Goal: Use online tool/utility: Use online tool/utility

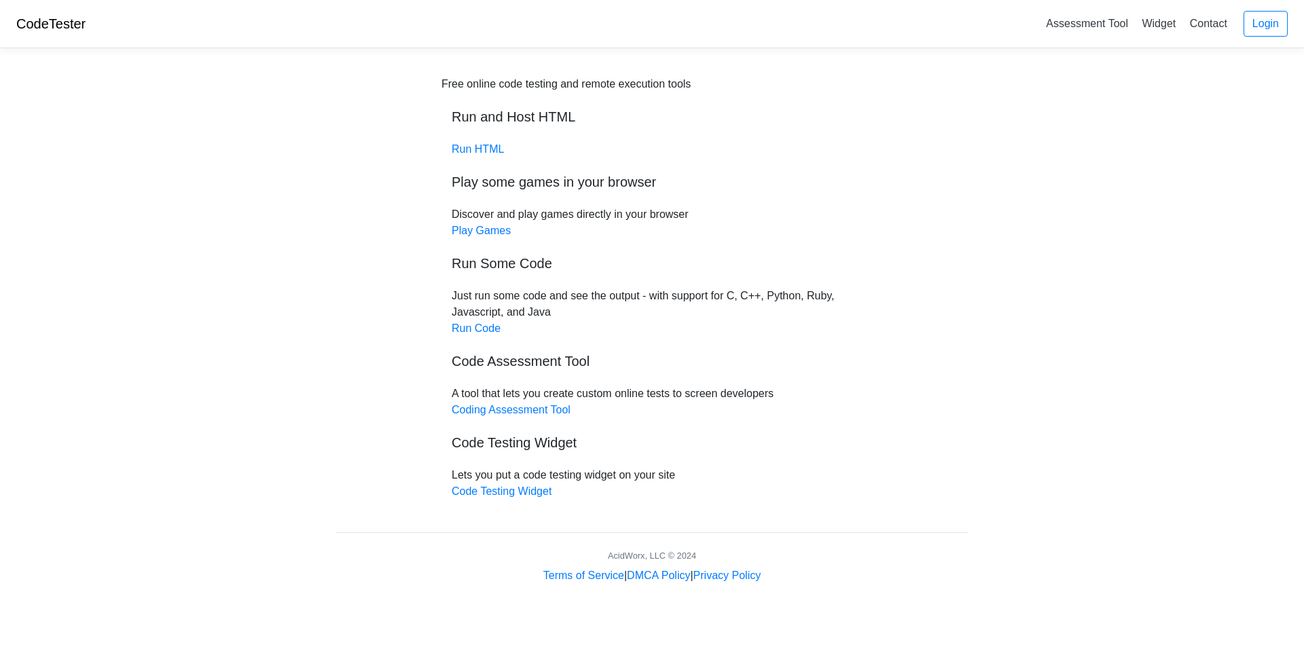
click at [473, 141] on div "Free online code testing and remote execution tools Run and Host HTML Run HTML …" at bounding box center [651, 288] width 421 height 424
click at [472, 143] on link "Run HTML" at bounding box center [478, 149] width 52 height 12
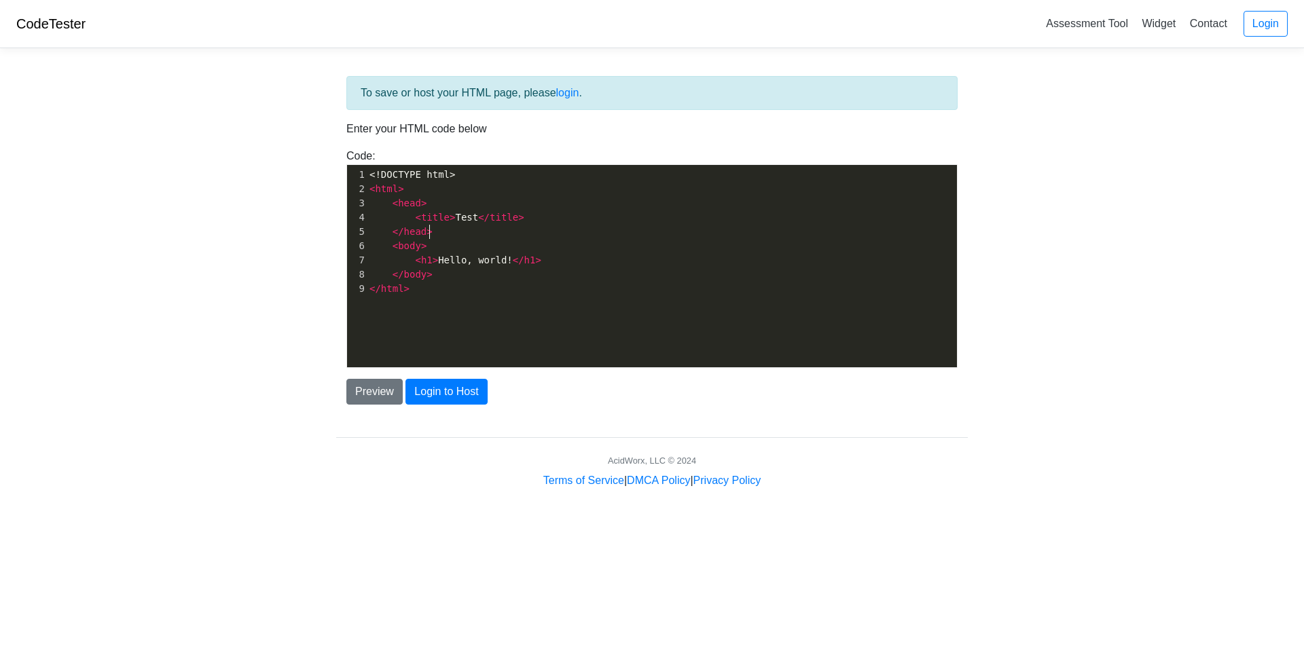
scroll to position [5, 0]
click at [524, 232] on pre "</ head >" at bounding box center [662, 232] width 590 height 14
click at [474, 245] on pre "< body >" at bounding box center [662, 246] width 590 height 14
click at [522, 270] on pre "</ body >" at bounding box center [662, 275] width 590 height 14
click at [520, 249] on pre "< body >" at bounding box center [662, 246] width 590 height 14
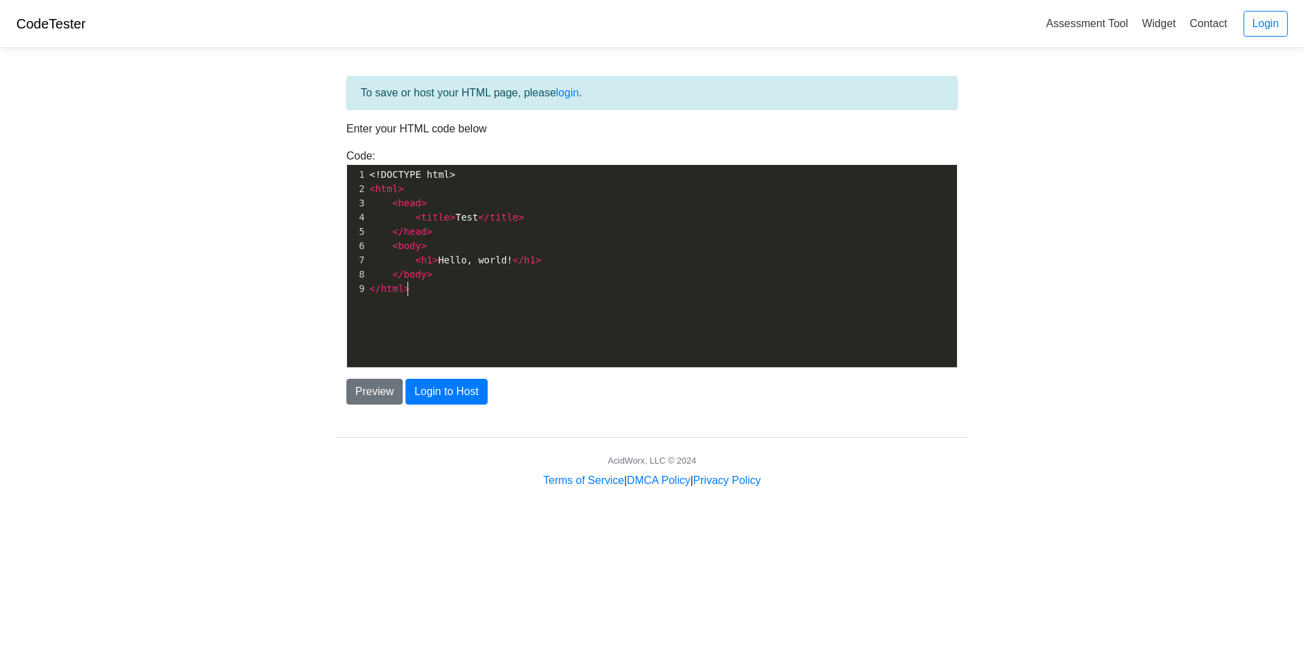
drag, startPoint x: 460, startPoint y: 329, endPoint x: 458, endPoint y: 368, distance: 39.5
click at [460, 331] on div "xxxxxxxxxx 1 <!DOCTYPE html> 2 < html > 3 < head > 4 < title > Test </ title > …" at bounding box center [662, 276] width 630 height 223
click at [453, 384] on button "Login to Host" at bounding box center [446, 392] width 82 height 26
click at [386, 395] on button "Preview" at bounding box center [374, 392] width 56 height 26
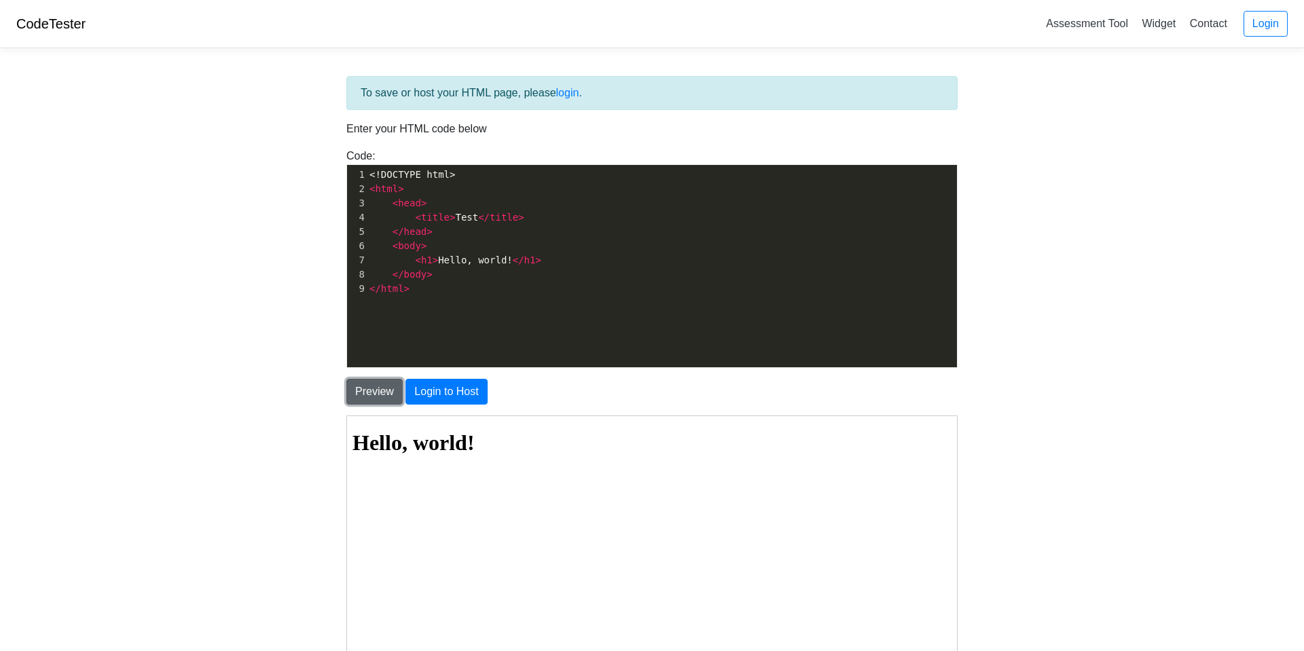
click at [386, 395] on button "Preview" at bounding box center [374, 392] width 56 height 26
drag, startPoint x: 386, startPoint y: 395, endPoint x: 392, endPoint y: 373, distance: 22.4
click at [392, 373] on div "Preview Login to Host" at bounding box center [652, 386] width 632 height 37
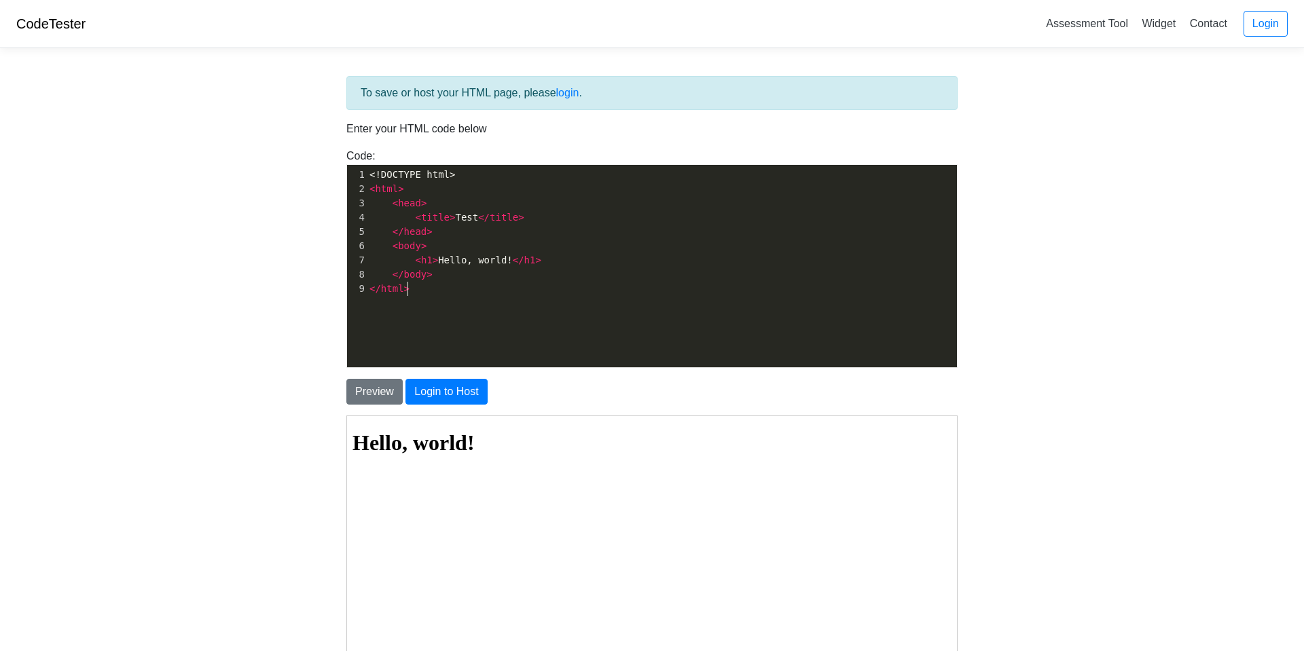
type textarea "</body> </html>"
drag, startPoint x: 475, startPoint y: 355, endPoint x: 554, endPoint y: 263, distance: 120.4
click at [554, 263] on div "xxxxxxxxxx 1 <!DOCTYPE html> 2 < html > 3 < head > 4 < title > Test </ title > …" at bounding box center [662, 276] width 630 height 223
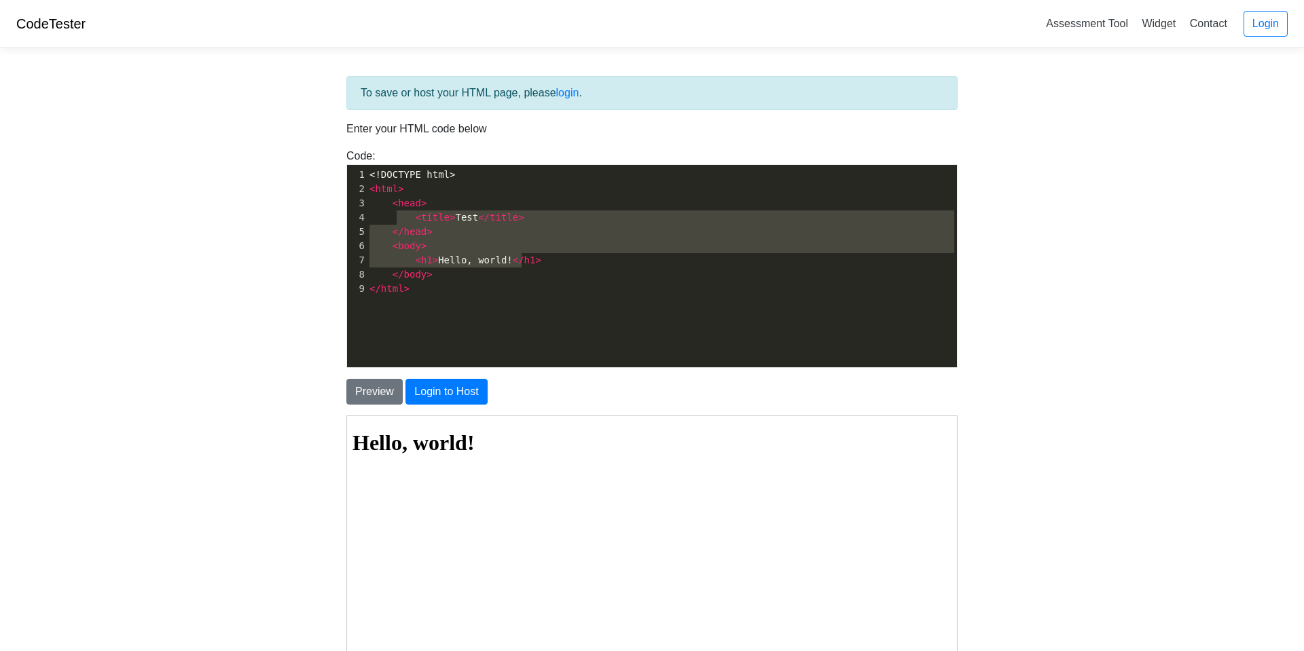
type textarea "<head> <title>Test</title> </head> <body> <h1>Hello, world!</h"
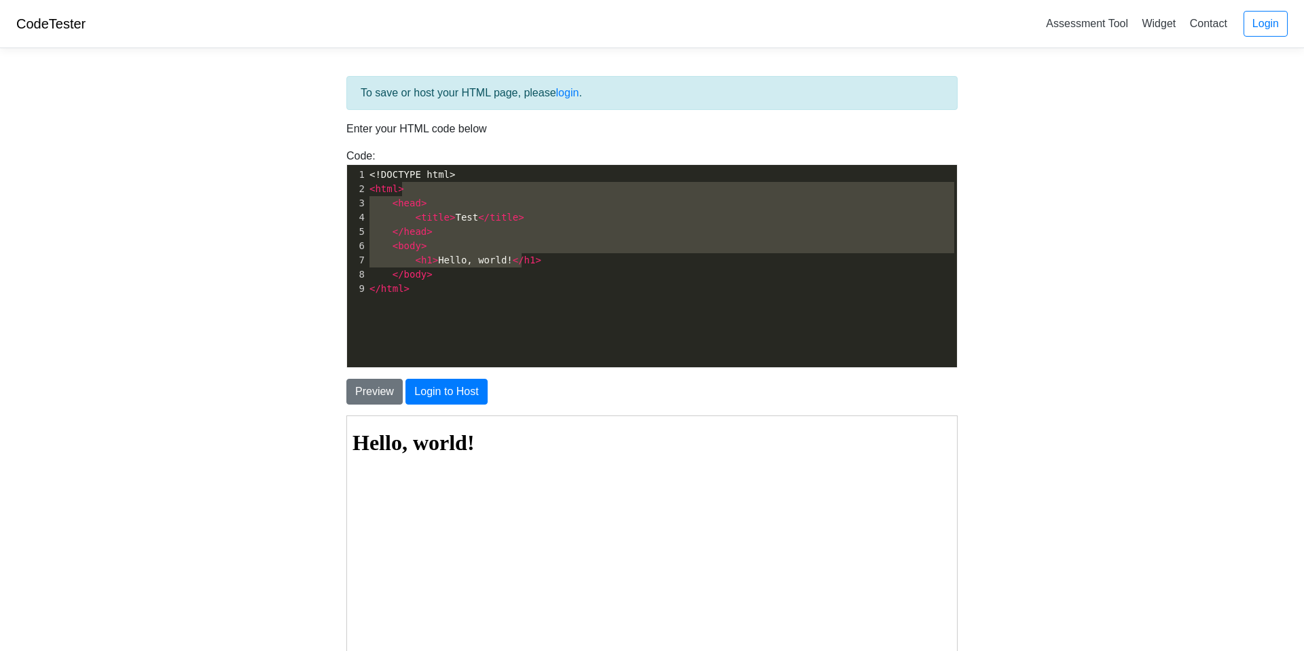
drag, startPoint x: 522, startPoint y: 259, endPoint x: 399, endPoint y: 190, distance: 140.8
click at [399, 190] on div "1 <!DOCTYPE html> 2 < html > 3 < head > 4 < title > Test </ title > 5 </ head >…" at bounding box center [662, 232] width 590 height 128
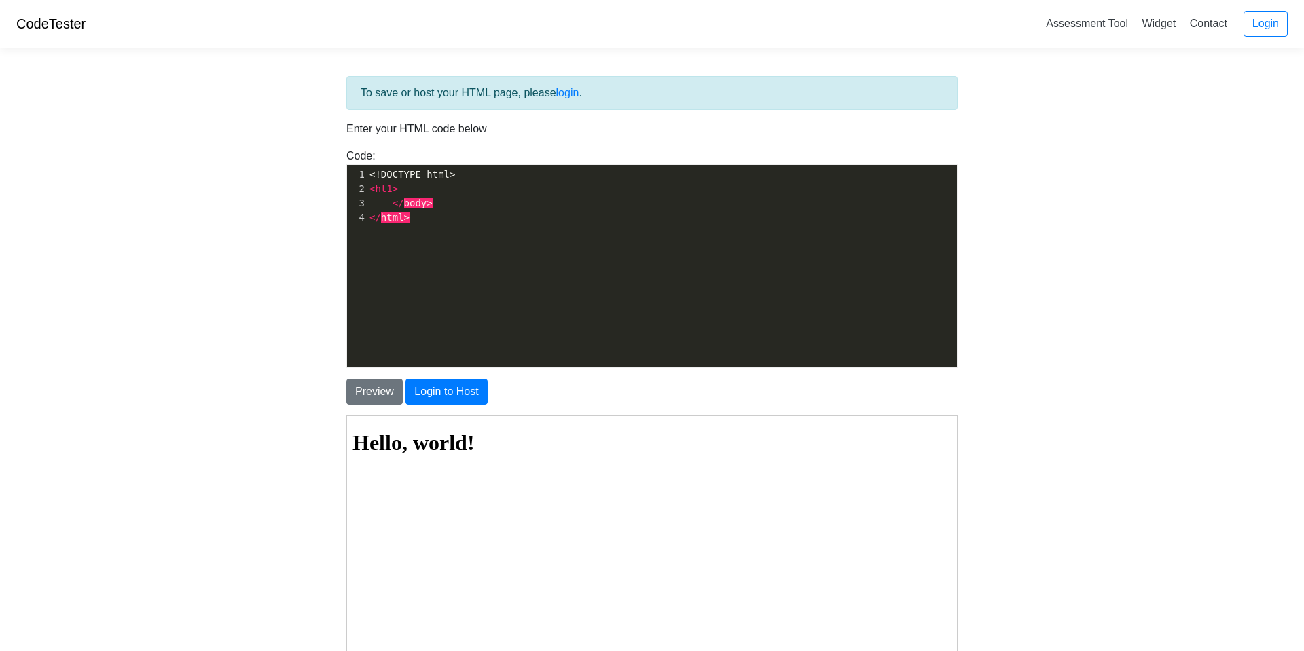
type textarea "ht1"
drag, startPoint x: 475, startPoint y: 218, endPoint x: 464, endPoint y: 205, distance: 16.9
click at [475, 218] on pre "</ html >" at bounding box center [662, 218] width 590 height 14
click at [408, 186] on pre "< ht11 >" at bounding box center [662, 189] width 590 height 14
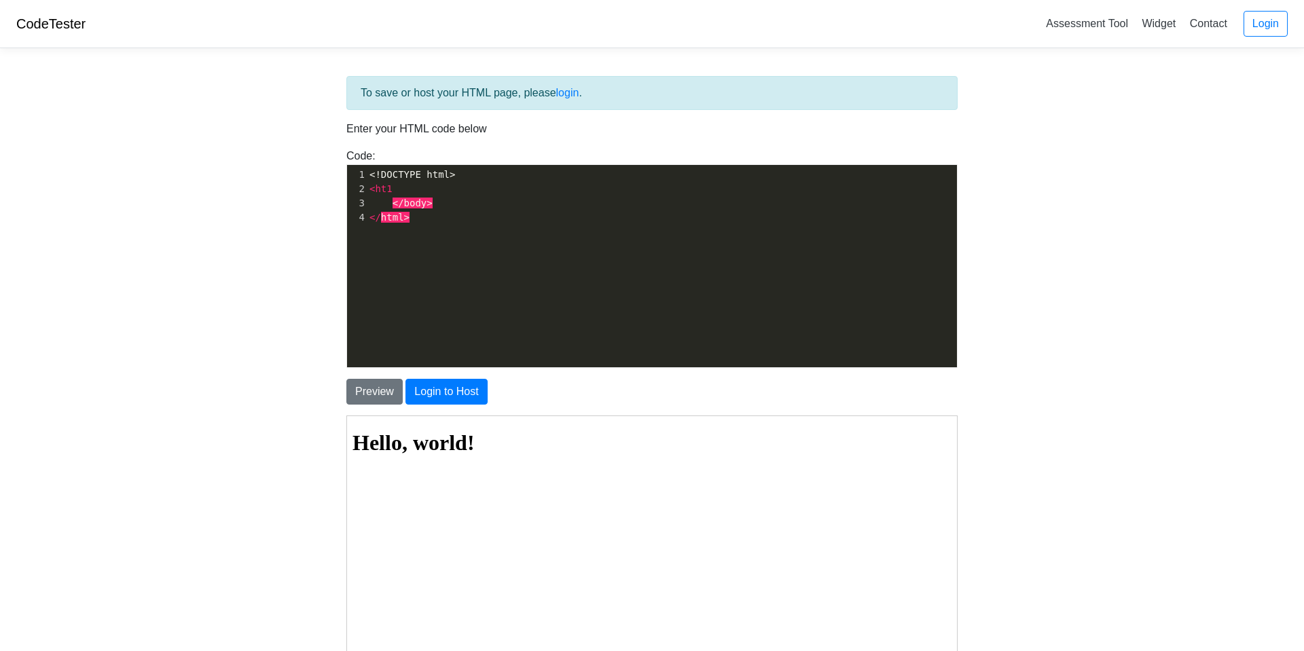
type textarea ">"
click at [433, 177] on span "<!DOCTYPE html>" at bounding box center [412, 174] width 86 height 11
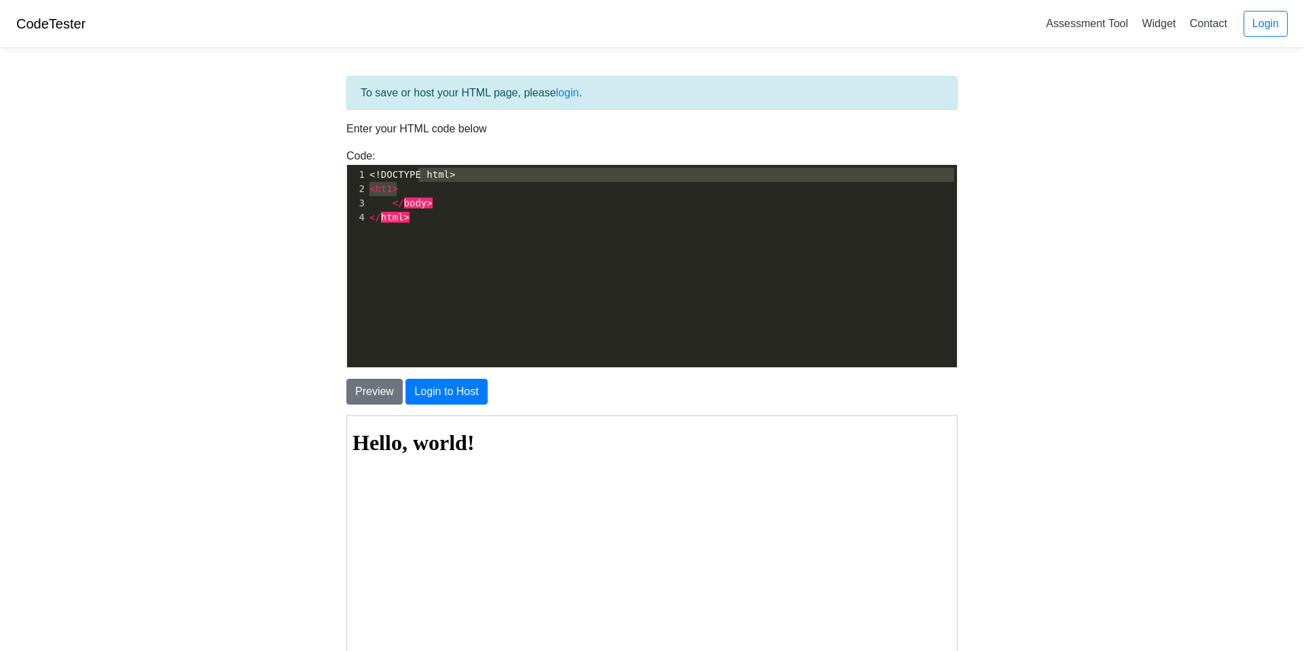
type textarea "html> <ht1"
drag, startPoint x: 419, startPoint y: 181, endPoint x: 408, endPoint y: 179, distance: 11.2
click at [393, 183] on pre "< ht1 >" at bounding box center [662, 189] width 590 height 14
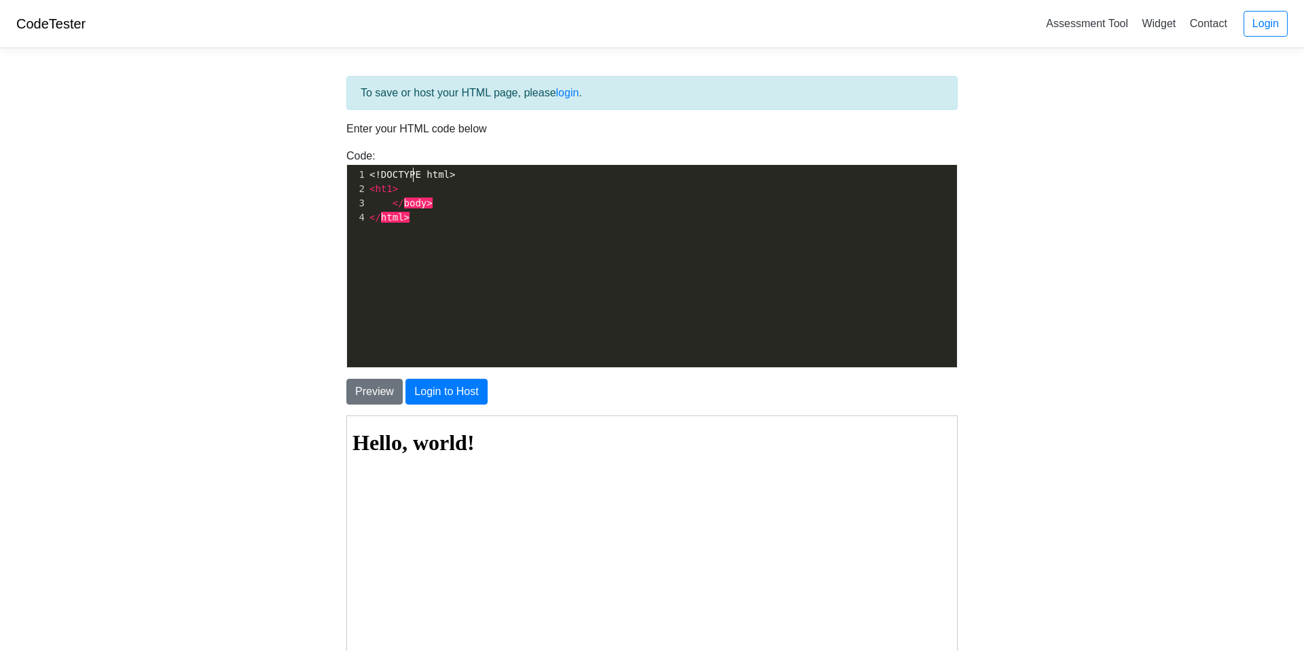
click at [412, 179] on span "<!DOCTYPE html>" at bounding box center [412, 174] width 86 height 11
click at [420, 177] on span "<!DOCTYPE html>" at bounding box center [412, 174] width 86 height 11
type textarea ".DrDonutt"
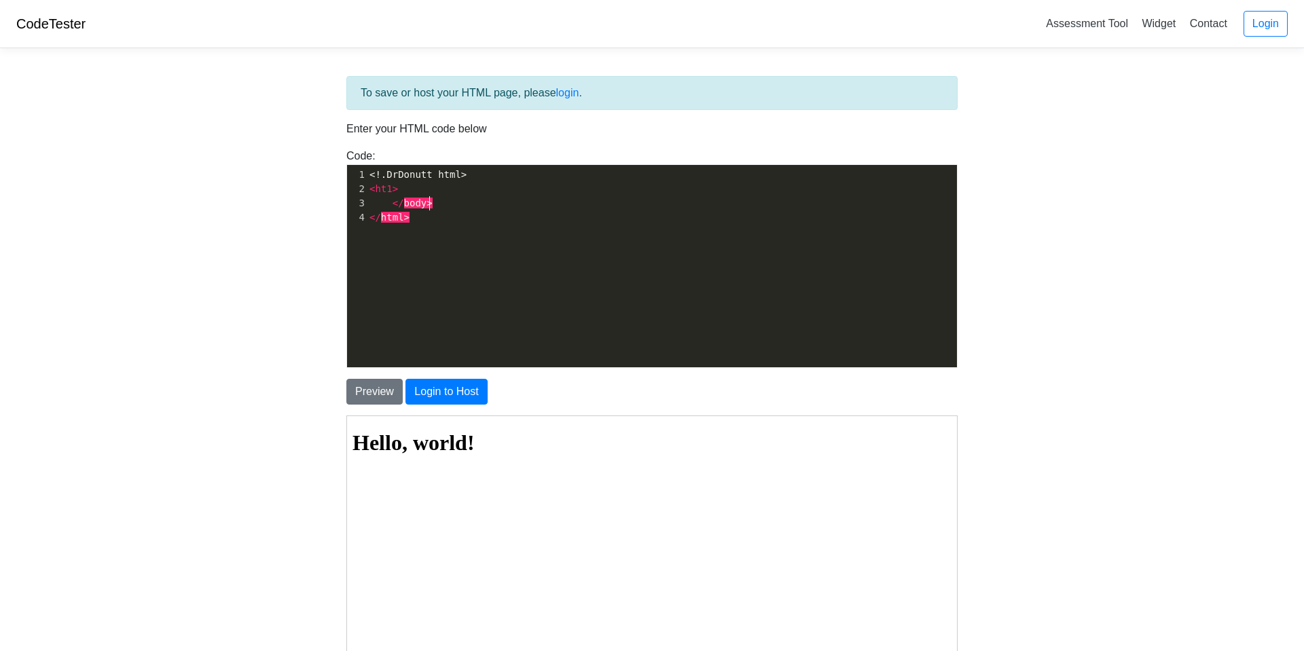
click at [454, 208] on pre "</ body >" at bounding box center [662, 203] width 590 height 14
click at [429, 214] on pre "</ html >" at bounding box center [662, 218] width 590 height 14
click at [425, 217] on pre "</ html >" at bounding box center [662, 218] width 590 height 14
type textarea "> </html>"
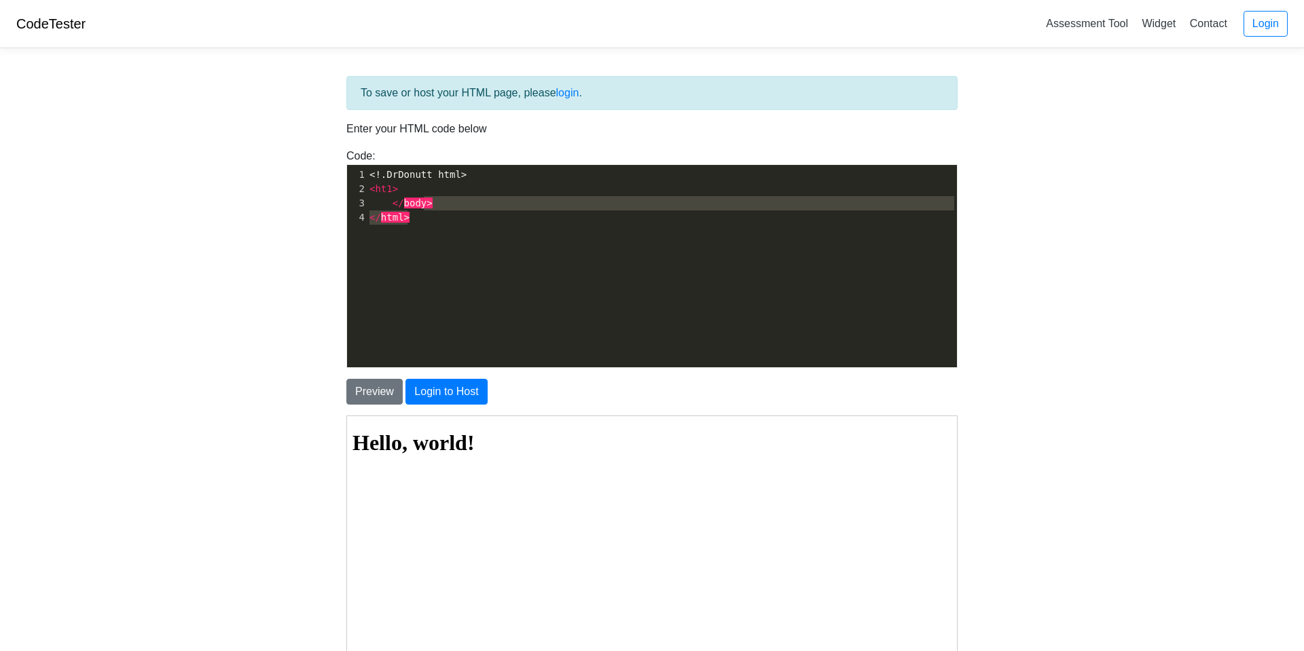
click at [424, 208] on div "1 <!.DrDonutt html> 2 < ht1 > 3 </ body > 4 </ html >" at bounding box center [662, 196] width 590 height 57
drag, startPoint x: 418, startPoint y: 208, endPoint x: 428, endPoint y: 212, distance: 10.3
click at [421, 209] on span "body" at bounding box center [415, 203] width 23 height 11
type textarea "y"
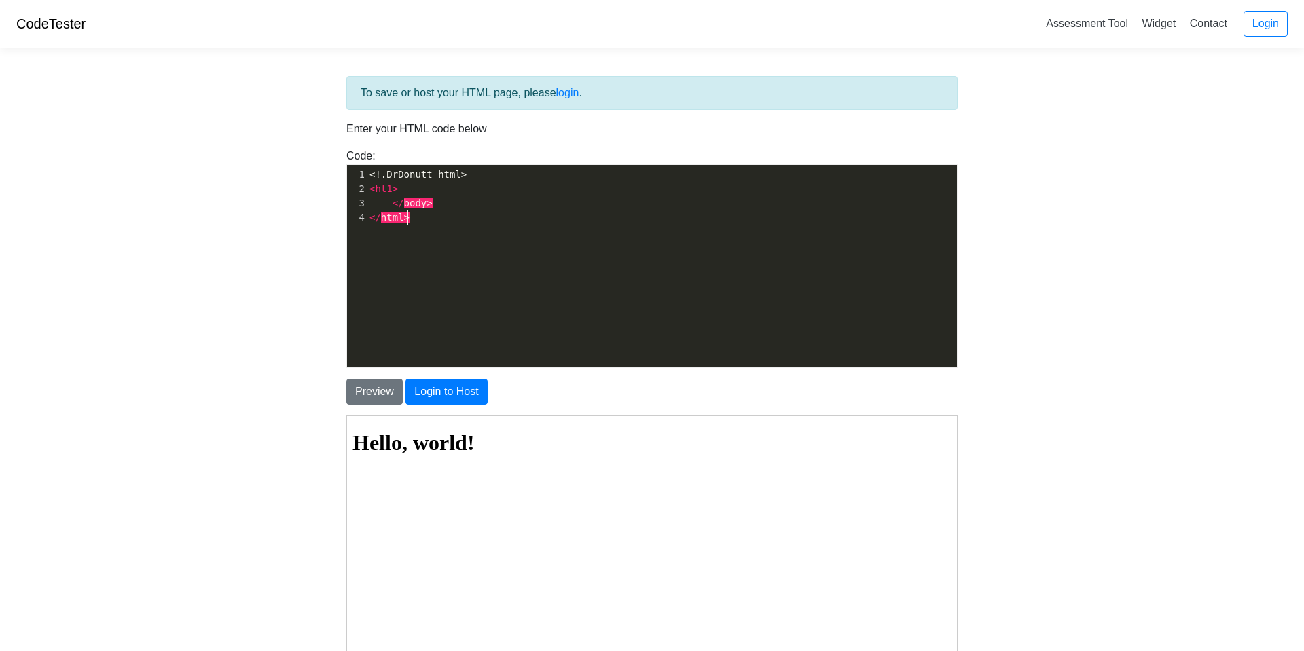
drag, startPoint x: 421, startPoint y: 211, endPoint x: 429, endPoint y: 214, distance: 8.6
click at [426, 213] on pre "</ html >" at bounding box center [662, 218] width 590 height 14
click at [426, 214] on pre "</ html >" at bounding box center [662, 218] width 590 height 14
click at [420, 211] on pre "</ html >" at bounding box center [662, 218] width 590 height 14
type textarea "lt3"
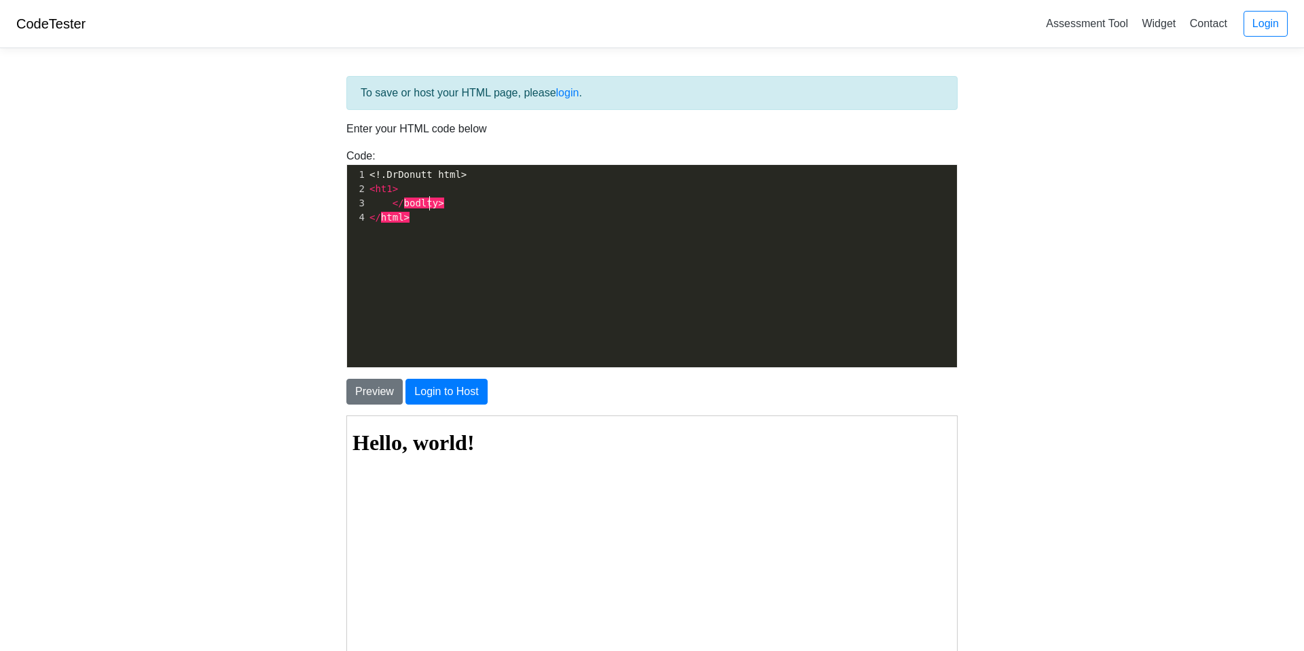
scroll to position [5, 16]
click at [384, 379] on button "Preview" at bounding box center [374, 392] width 56 height 26
click at [383, 386] on button "Preview" at bounding box center [374, 392] width 56 height 26
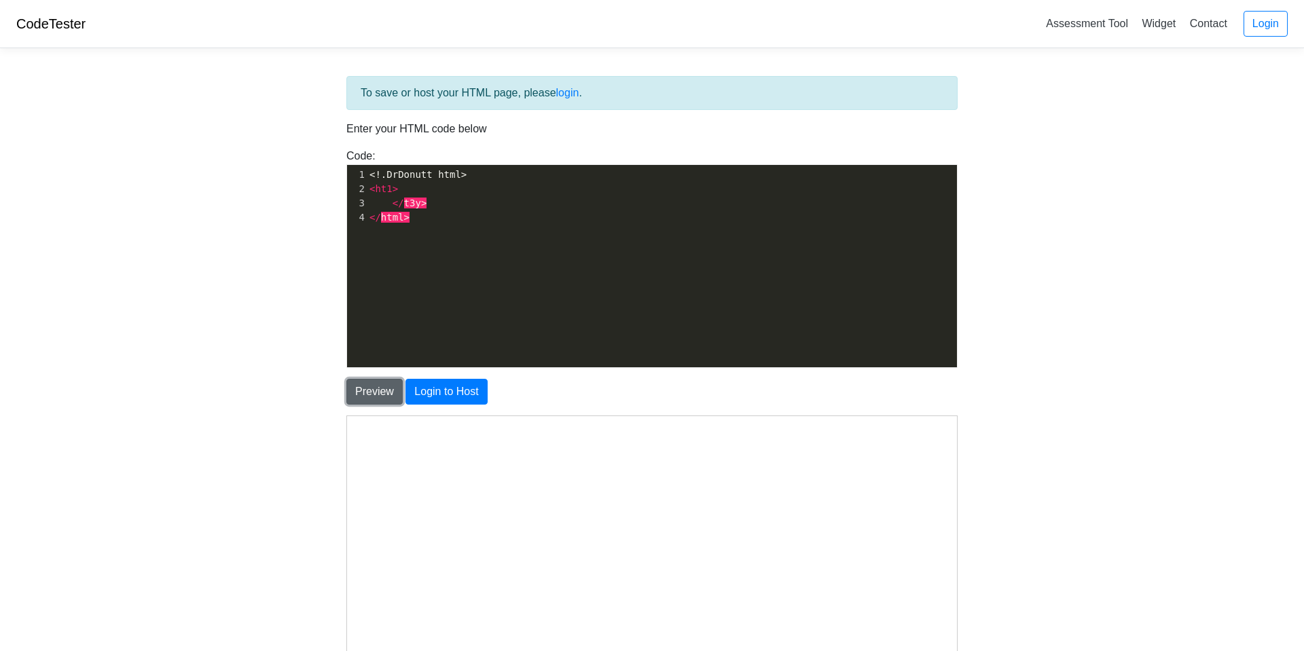
click at [383, 386] on button "Preview" at bounding box center [374, 392] width 56 height 26
drag, startPoint x: 383, startPoint y: 386, endPoint x: 464, endPoint y: 287, distance: 127.4
click at [384, 367] on div "To save or host your HTML page, please login . Enter your HTML code below Code:…" at bounding box center [652, 384] width 632 height 616
type textarea "<!.DrDonutt html> <ht1> </t3y> </html>"
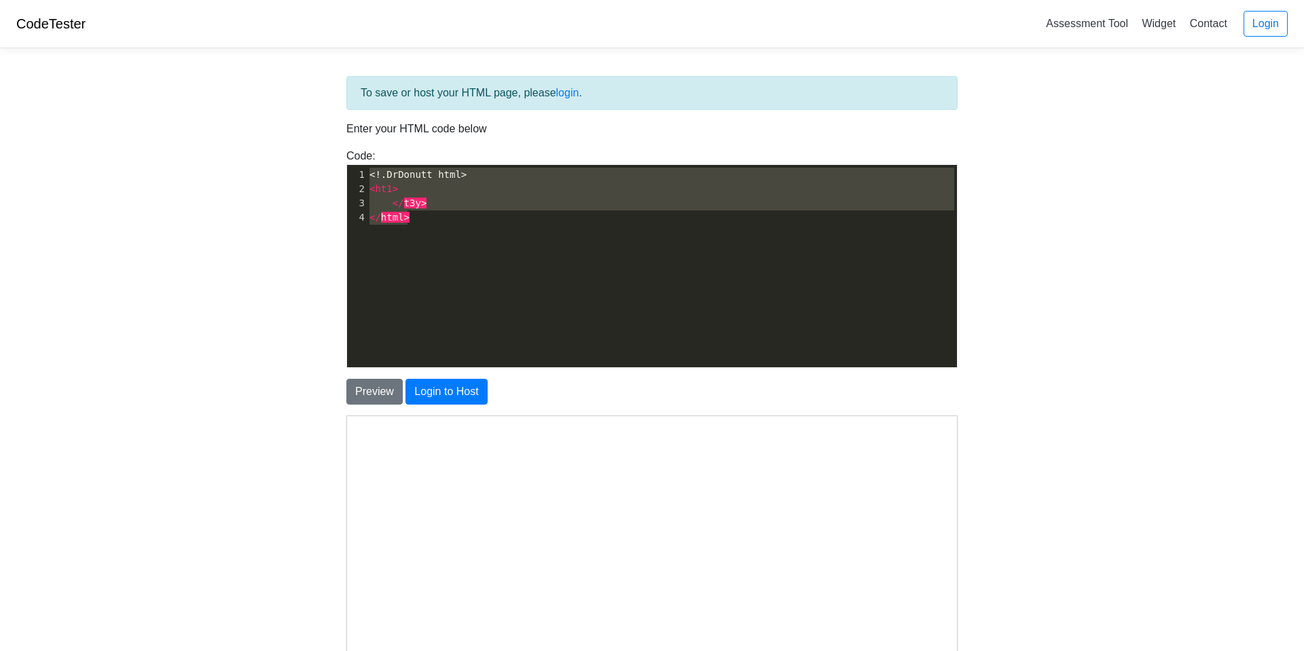
drag, startPoint x: 508, startPoint y: 251, endPoint x: 374, endPoint y: 139, distance: 175.1
click at [374, 139] on div "To save or host your HTML page, please login . Enter your HTML code below Code:…" at bounding box center [652, 384] width 632 height 616
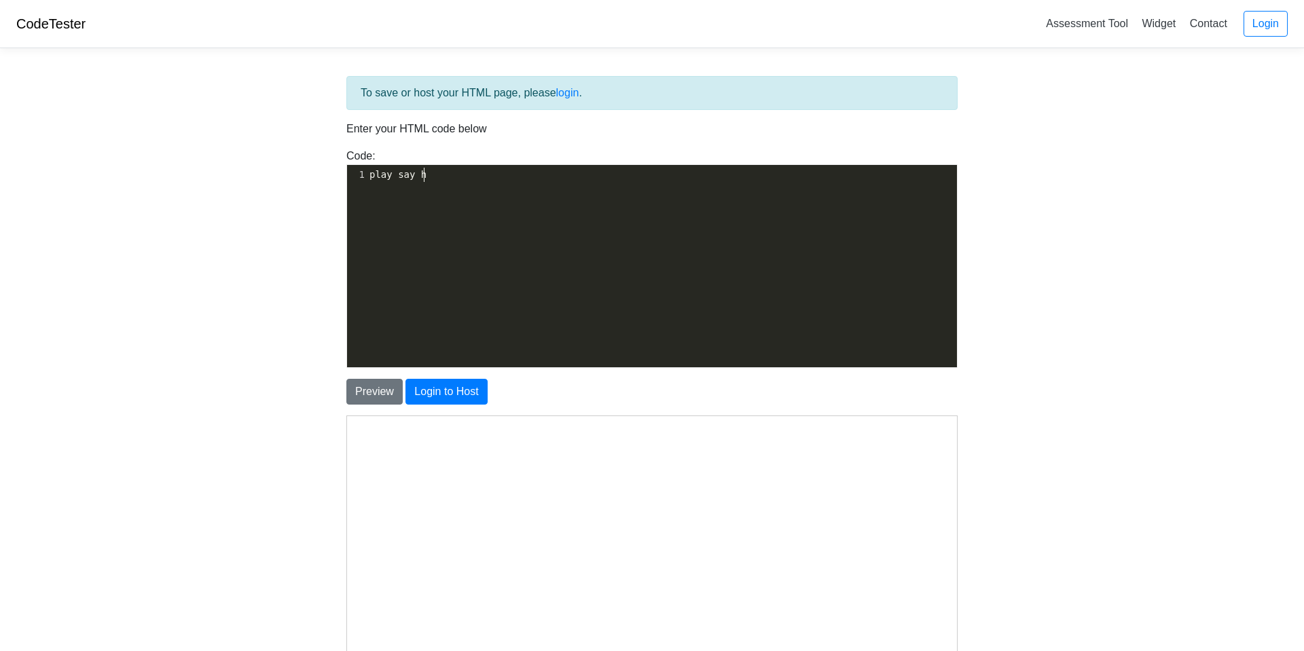
scroll to position [5, 59]
type textarea "play say hi"
click at [376, 411] on div "To save or host your HTML page, please login . Enter your HTML code below Code:…" at bounding box center [652, 384] width 632 height 616
click at [388, 396] on button "Preview" at bounding box center [374, 392] width 56 height 26
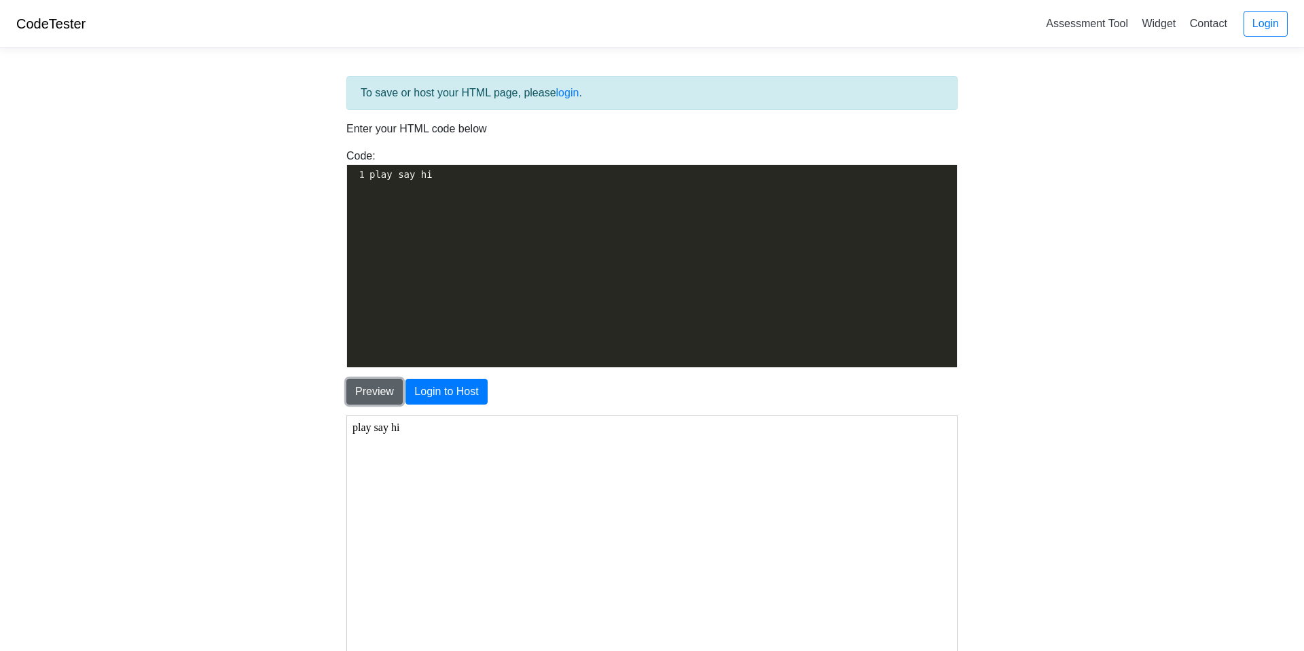
click at [388, 395] on button "Preview" at bounding box center [374, 392] width 56 height 26
type textarea "say hi"
drag, startPoint x: 507, startPoint y: 170, endPoint x: 433, endPoint y: 204, distance: 81.8
click at [423, 206] on div "​ x 1 play say hi" at bounding box center [662, 276] width 630 height 223
type textarea "play say hi"
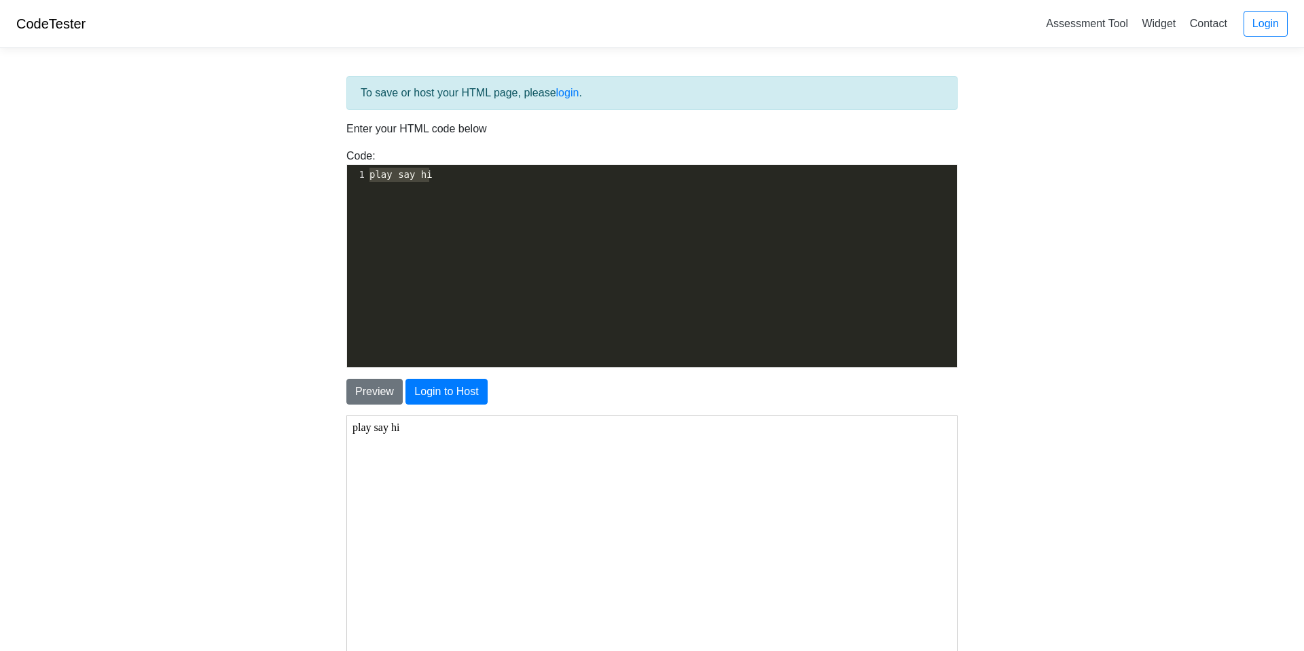
drag, startPoint x: 452, startPoint y: 180, endPoint x: 308, endPoint y: 169, distance: 143.7
click at [308, 169] on body "CodeTester Assessment Tool Widget Contact Login To save or host your HTML page,…" at bounding box center [652, 388] width 1304 height 776
type textarea "html.com"
click at [391, 401] on button "Preview" at bounding box center [374, 392] width 56 height 26
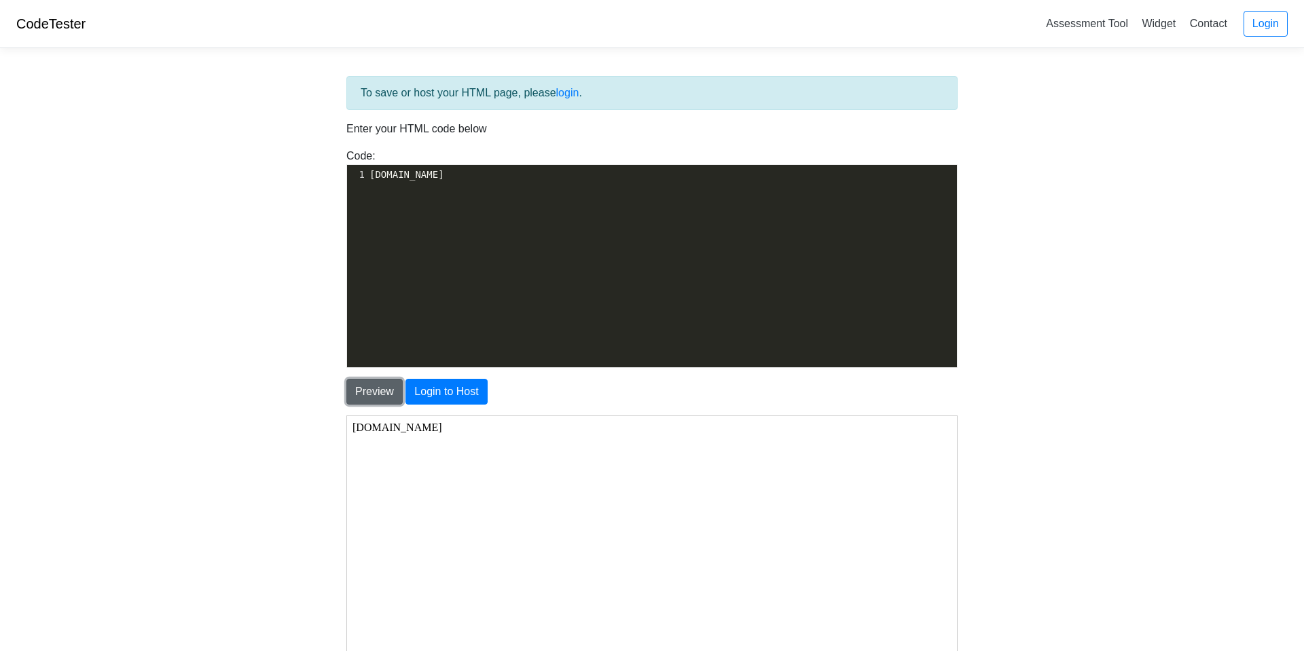
click at [374, 404] on button "Preview" at bounding box center [374, 392] width 56 height 26
click at [488, 289] on div "​ x 1 html.com" at bounding box center [662, 276] width 630 height 223
paste textarea "v"
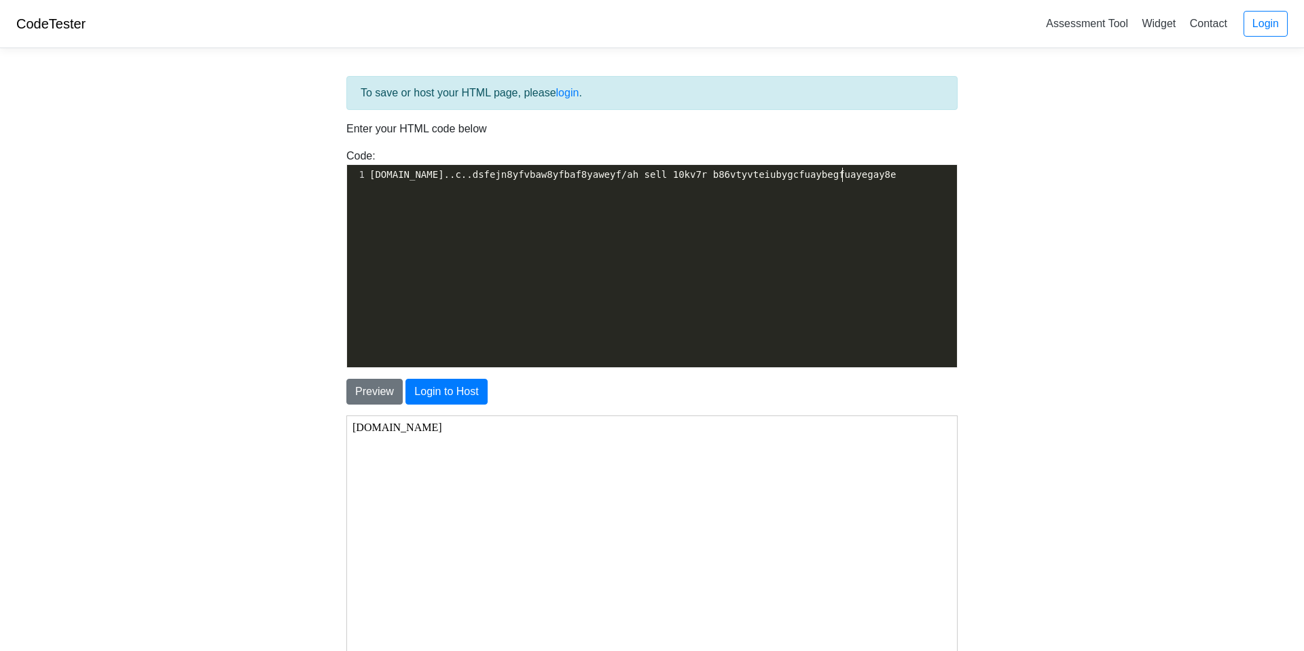
scroll to position [5, 363]
type textarea "..c..dsfejn8yfvbaw8yfbaf8yaweyfv7r b86vtyvteiubygcfuaybegfuayegay8e"
click at [368, 395] on button "Preview" at bounding box center [374, 392] width 56 height 26
drag, startPoint x: 368, startPoint y: 395, endPoint x: 404, endPoint y: 350, distance: 58.0
click at [380, 379] on button "Preview" at bounding box center [374, 392] width 56 height 26
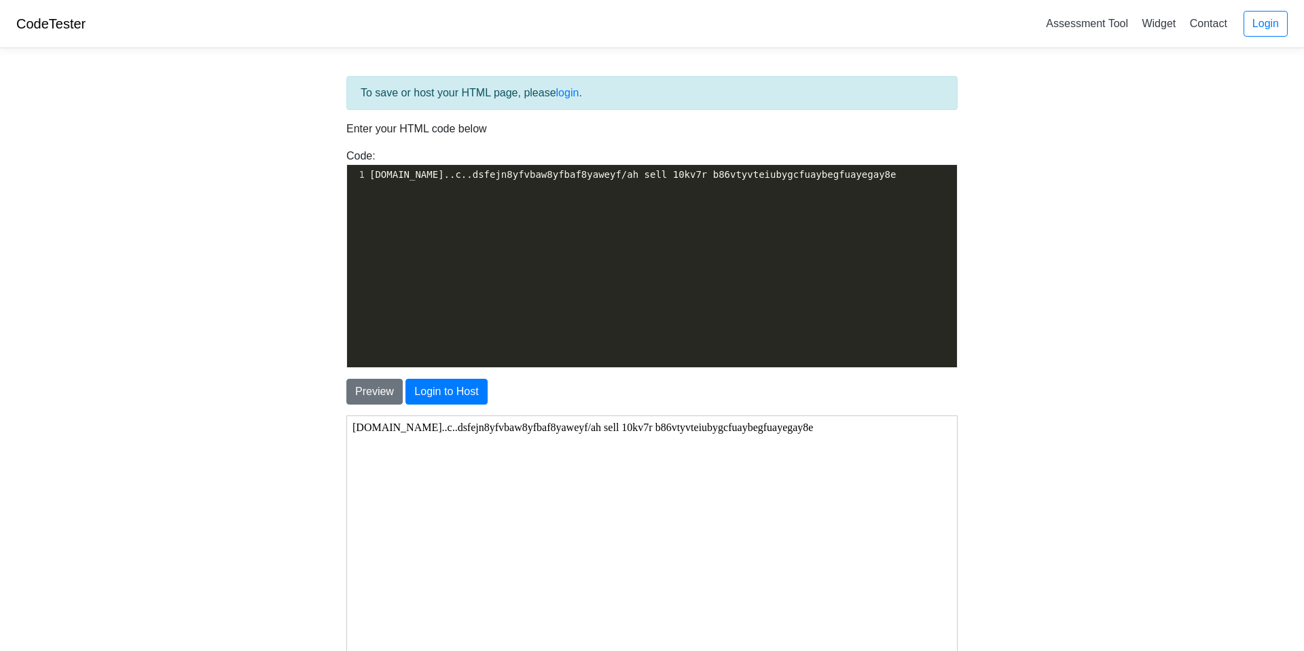
click at [404, 350] on div "​ x 1 html.com..c..dsfejn8yfvbaw8yfbaf8yaweyf/ah sell 10kv7r b86vtyvteiubygcfua…" at bounding box center [662, 276] width 630 height 223
click at [376, 397] on button "Preview" at bounding box center [374, 392] width 56 height 26
click at [439, 393] on button "Login to Host" at bounding box center [446, 392] width 82 height 26
drag, startPoint x: 600, startPoint y: 225, endPoint x: 731, endPoint y: 203, distance: 132.3
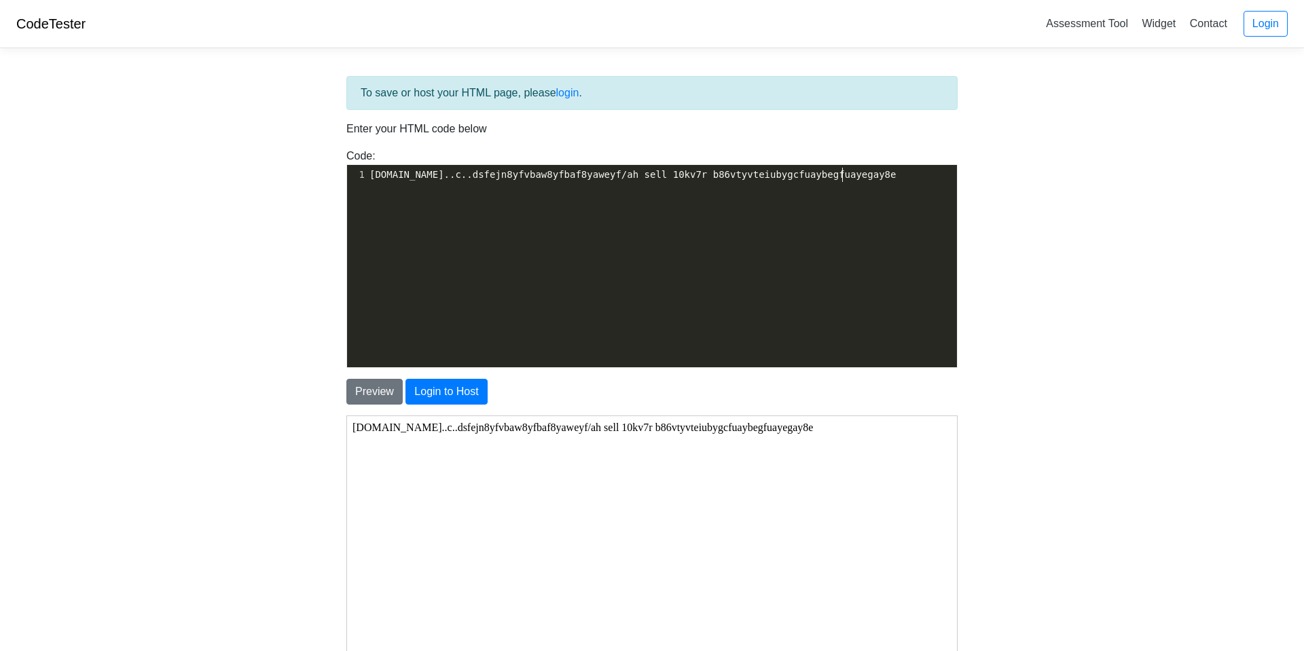
click at [729, 203] on div "​ x 1 html.com..c..dsfejn8yfvbaw8yfbaf8yaweyf/ah sell 10kv7r b86vtyvteiubygcfua…" at bounding box center [662, 276] width 630 height 223
type textarea "html.com..c..dsfejn8yfvbaw8yfbaf8yaweyf/ah sell 10kv7r b86vtyvteiubygcfuaybegfu…"
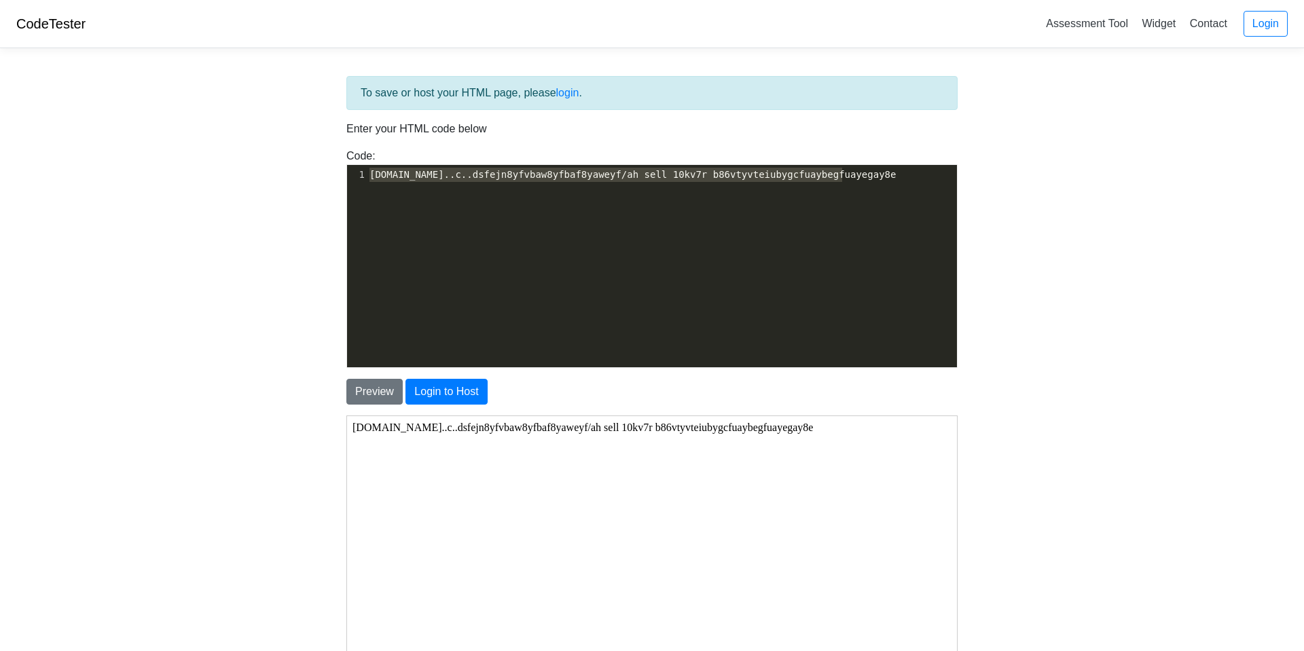
drag, startPoint x: 854, startPoint y: 213, endPoint x: 196, endPoint y: 171, distance: 659.4
click at [196, 171] on body "CodeTester Assessment Tool Widget Contact Login To save or host your HTML page,…" at bounding box center [652, 388] width 1304 height 776
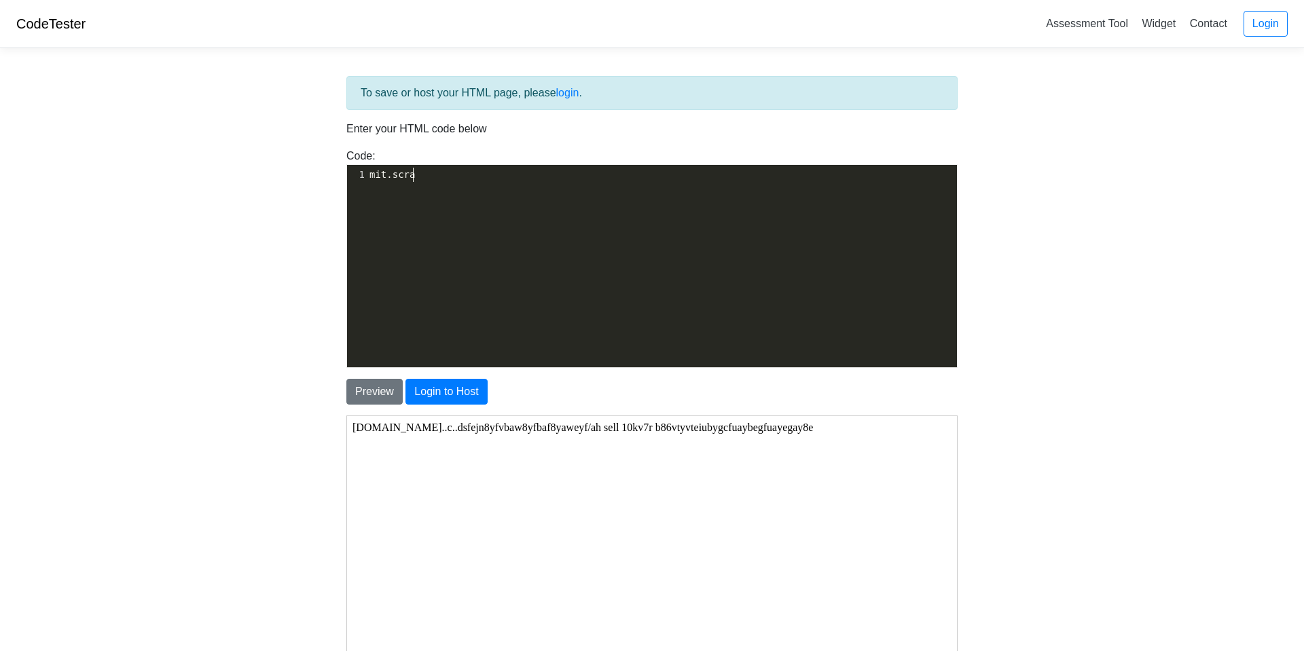
type textarea "mit.scraf"
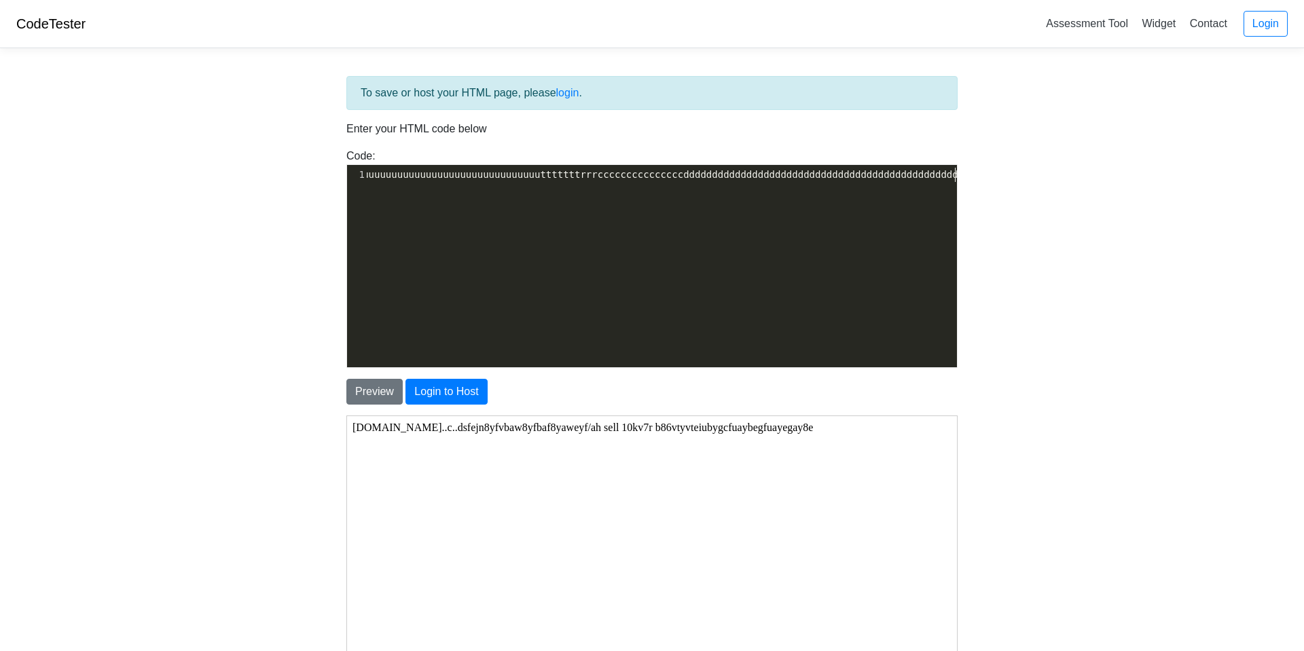
scroll to position [5, 657]
type textarea "tch.fwaeuuuuuuuuuuuuuuuuuuuuuuuuuuuuuuuuuutttttttrrrcccccccccccccccdddddddddddd…"
click at [378, 395] on button "Preview" at bounding box center [374, 392] width 56 height 26
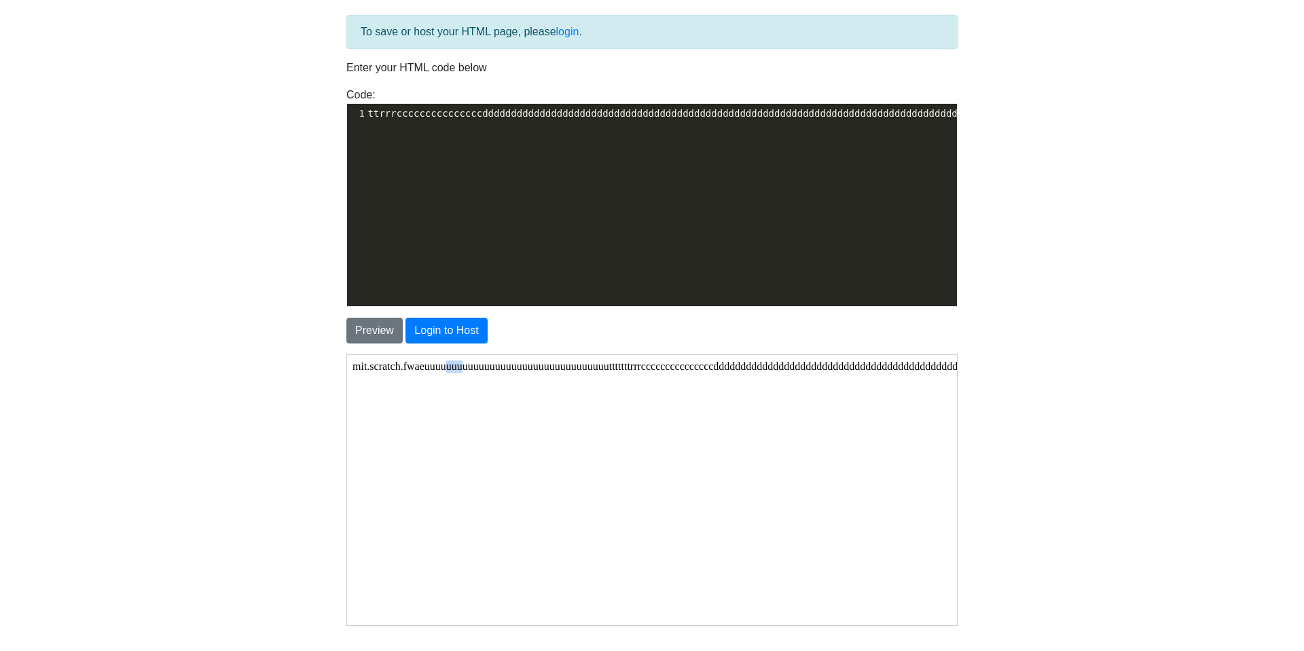
drag, startPoint x: 461, startPoint y: 394, endPoint x: 479, endPoint y: 382, distance: 21.5
click at [462, 372] on body "mit.scratch.fwaeuuuuuuuuuuuuuuuuuuuuuuuuuuuuuuuuuutttttttrrrcccccccccccccccdddd…" at bounding box center [651, 366] width 599 height 12
drag, startPoint x: 958, startPoint y: 109, endPoint x: 232, endPoint y: 56, distance: 728.6
click at [215, 74] on body "CodeTester Assessment Tool Widget Contact Login To save or host your HTML page,…" at bounding box center [652, 327] width 1304 height 776
drag, startPoint x: 909, startPoint y: 231, endPoint x: 952, endPoint y: 156, distance: 86.4
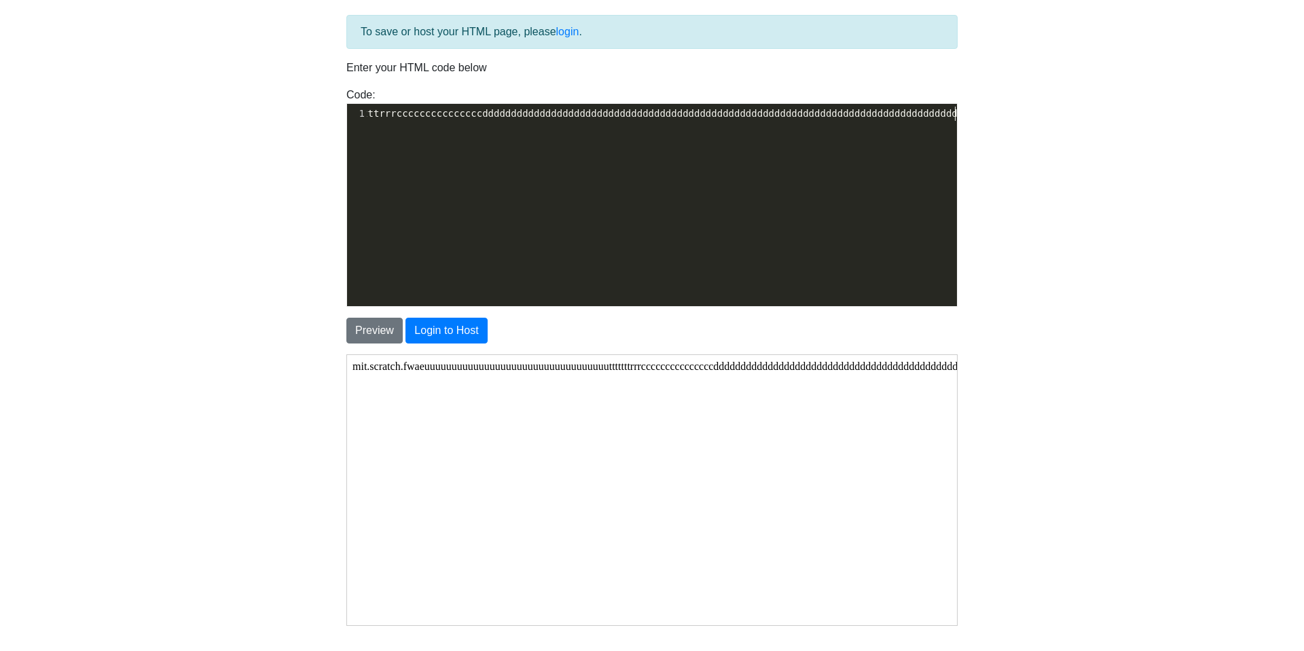
click at [913, 223] on div "​ x 1 mit.scratch.fwaeuuuuuuuuuuuuuuuuuuuuuuuuuuuuuuuuuutttttttrrrccccccccccccc…" at bounding box center [662, 215] width 630 height 223
drag, startPoint x: 961, startPoint y: 109, endPoint x: 588, endPoint y: 77, distance: 374.3
click at [582, 97] on div "Code: <!DOCTYPE html> <html> <head> <title>Test</title> </head> <body> <h1>Hell…" at bounding box center [652, 197] width 632 height 220
drag, startPoint x: 755, startPoint y: 122, endPoint x: 767, endPoint y: 114, distance: 14.7
click at [760, 115] on div "​ x 1 mit.scratch.fwaeuuuuuuuuuuuuuuuuuuuuuuuuuuuuuuuuuutttttttrrrccccccccccccc…" at bounding box center [503, 114] width 907 height 20
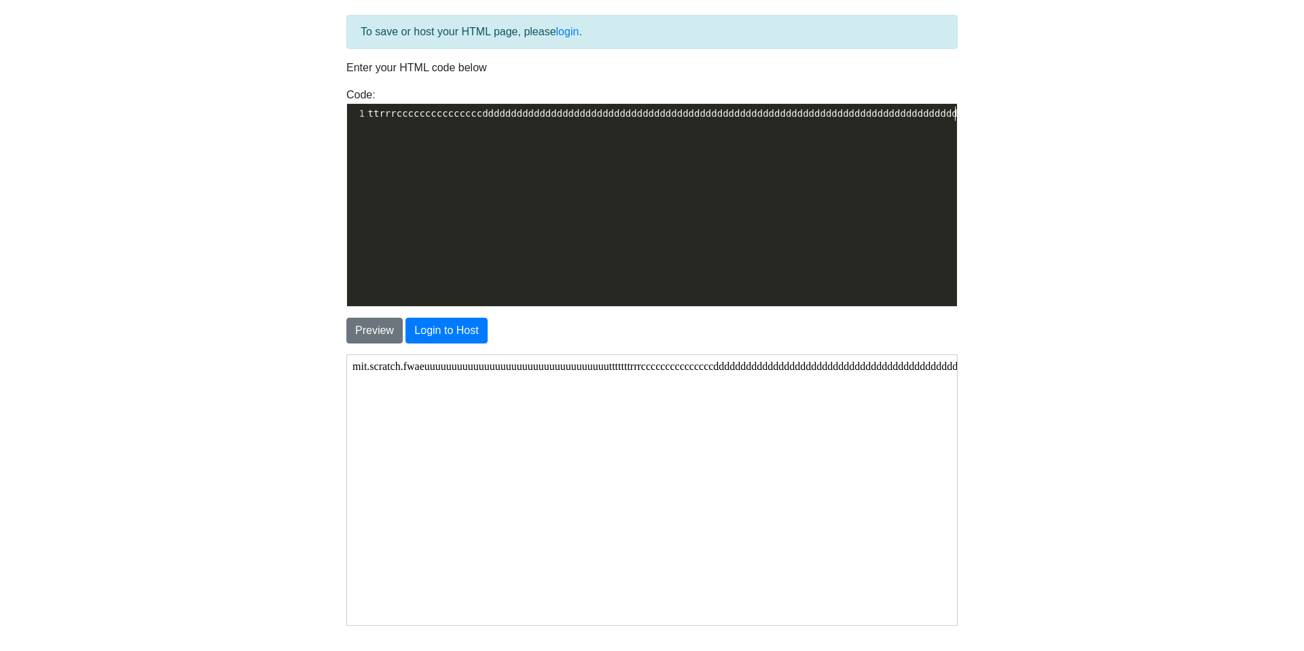
type textarea "dddddddddddddddddddddddddddddddddddd"
click at [955, 113] on pre "mit.scratch.fwaeuuuuuuuuuuuuuuuuuuuuuuuuuuuuuuuuuutttttttrrrcccccccccccccccdddd…" at bounding box center [503, 114] width 907 height 14
type textarea "f"
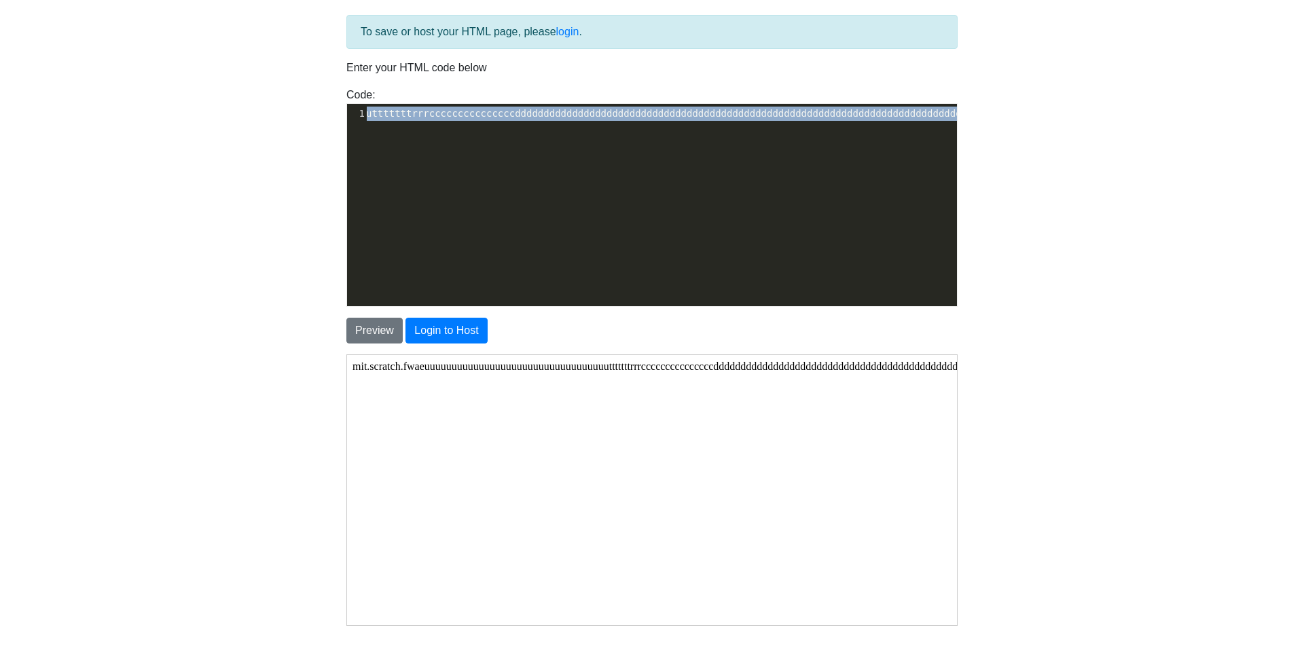
drag, startPoint x: 994, startPoint y: 117, endPoint x: 278, endPoint y: 205, distance: 720.6
click at [278, 205] on body "CodeTester Assessment Tool Widget Contact Login To save or host your HTML page,…" at bounding box center [652, 327] width 1304 height 776
